Goal: Check status: Check status

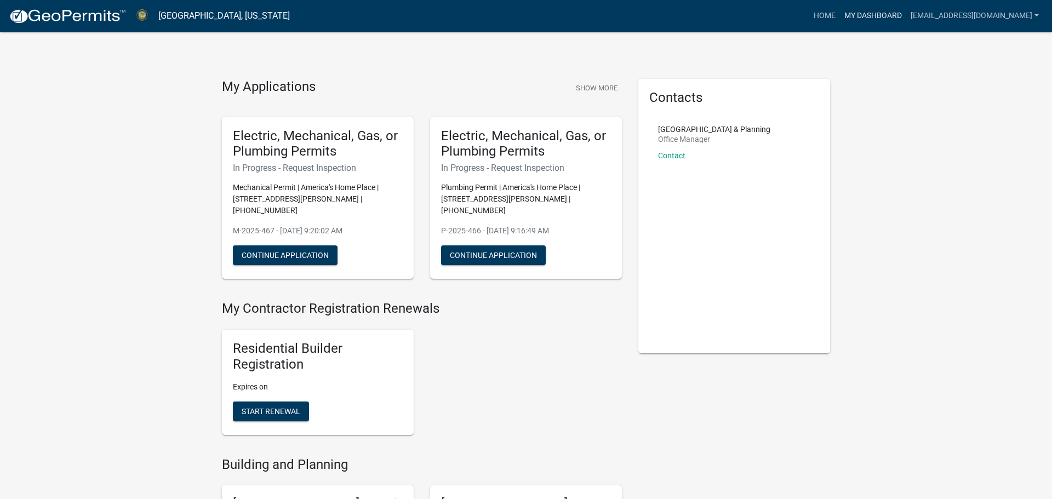
click at [868, 14] on link "My Dashboard" at bounding box center [873, 15] width 66 height 21
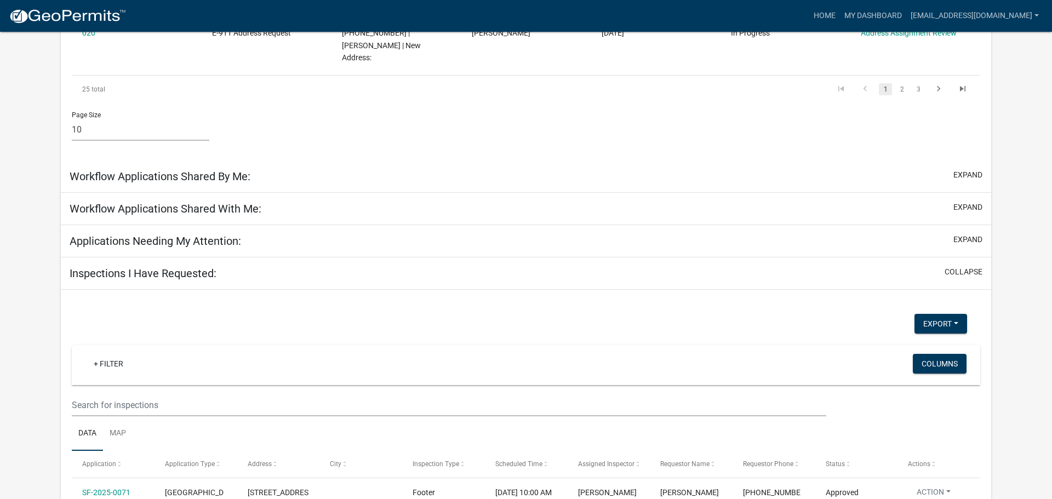
scroll to position [937, 0]
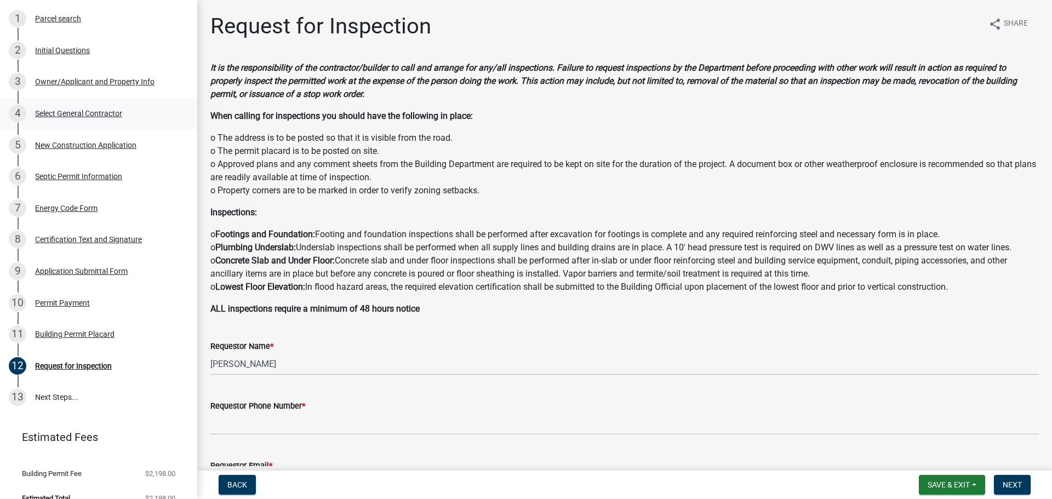
scroll to position [96, 0]
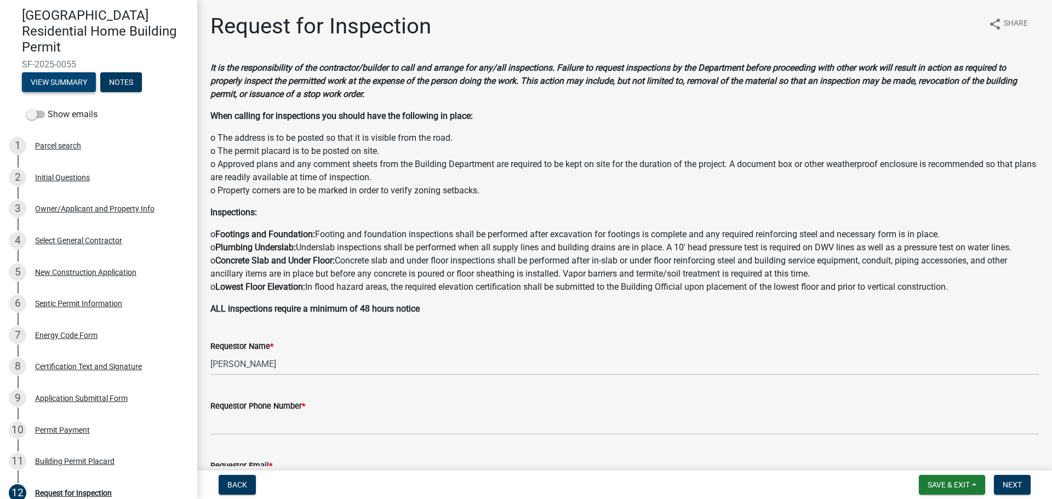
click at [69, 72] on button "View Summary" at bounding box center [59, 82] width 74 height 20
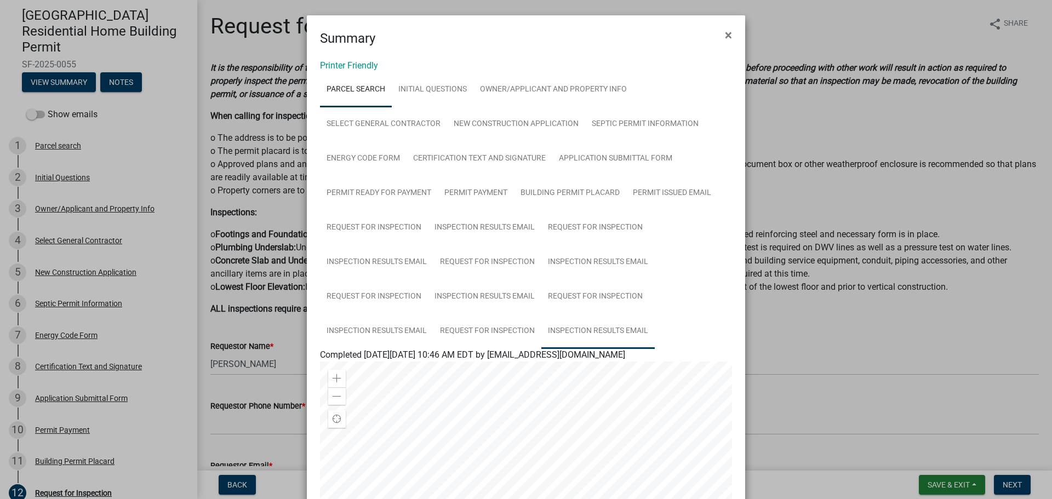
click at [596, 328] on link "Inspection Results Email" at bounding box center [598, 331] width 113 height 35
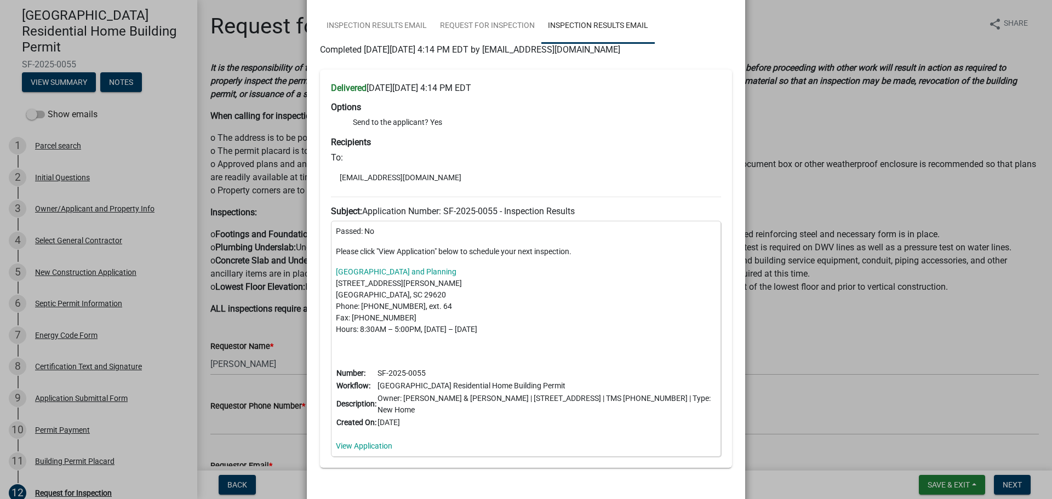
scroll to position [358, 0]
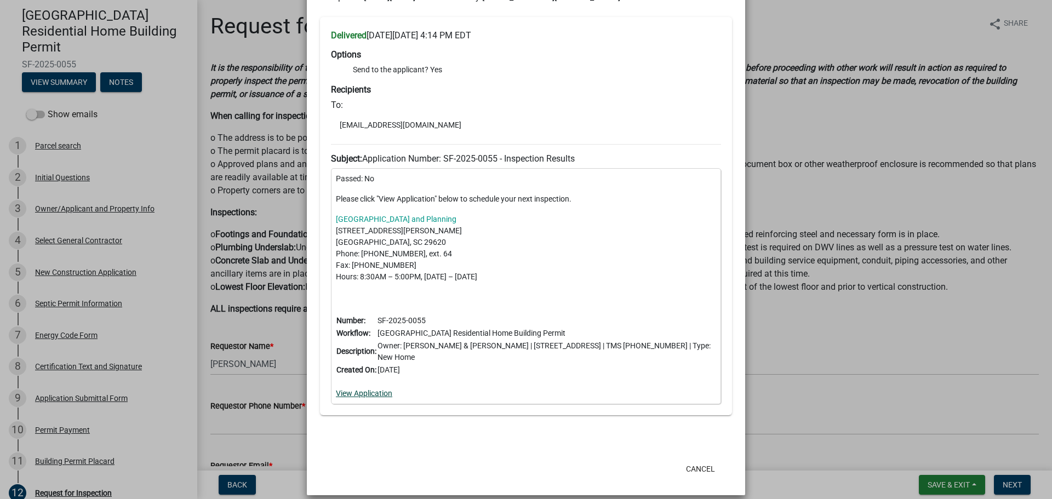
click at [383, 389] on link "View Application" at bounding box center [364, 393] width 56 height 9
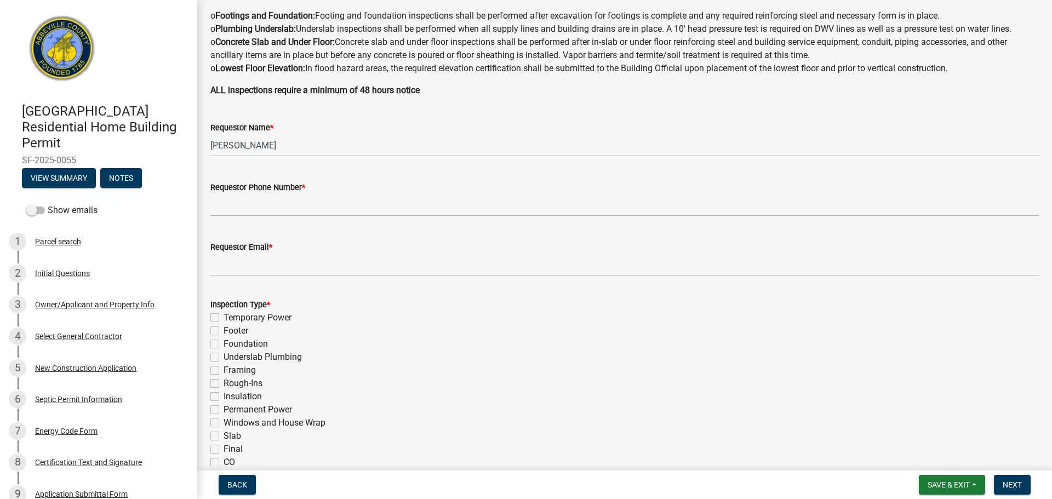
scroll to position [248, 0]
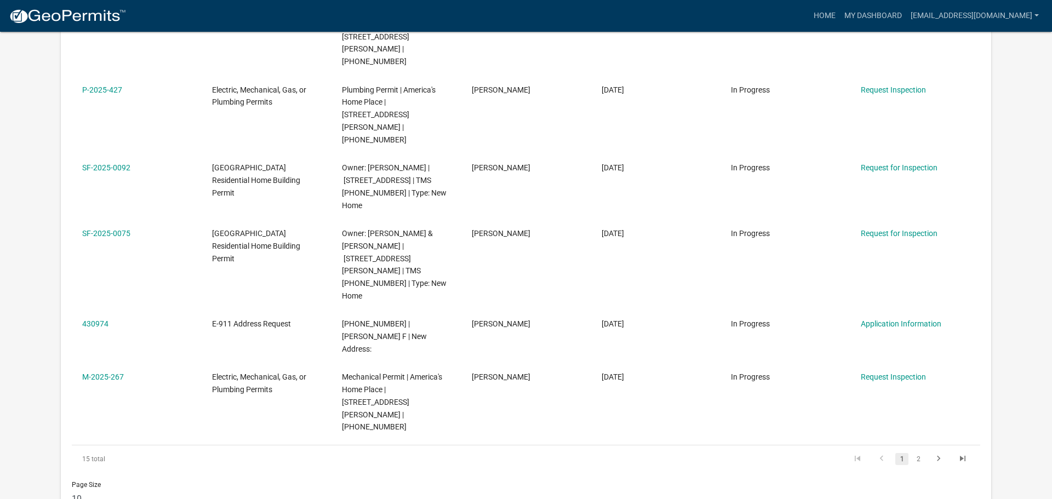
scroll to position [1643, 0]
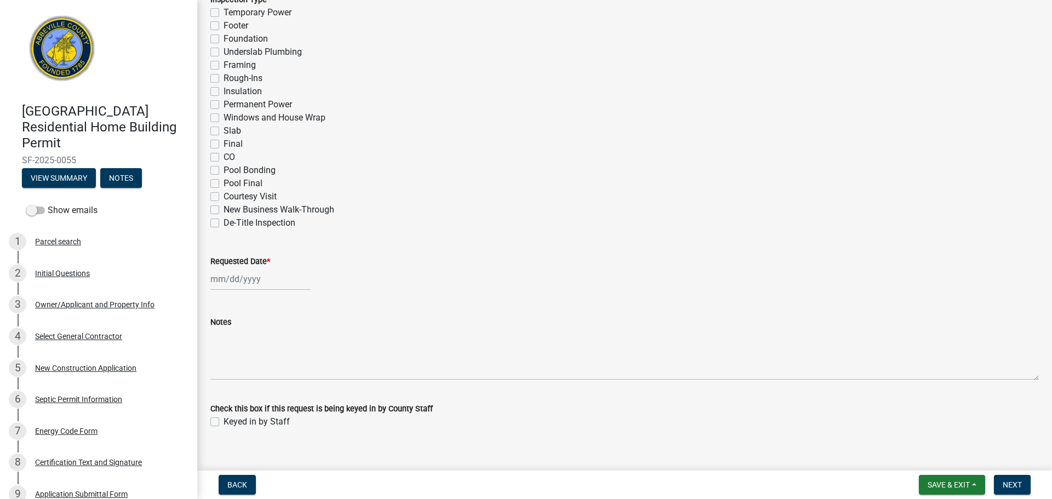
scroll to position [539, 0]
